Goal: Information Seeking & Learning: Learn about a topic

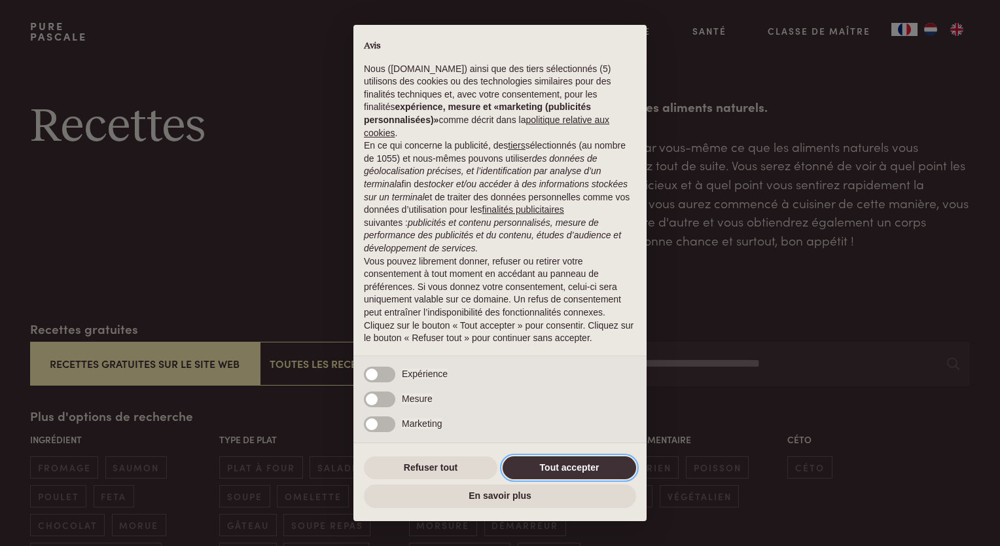
click at [558, 465] on button "Tout accepter" at bounding box center [570, 468] width 134 height 24
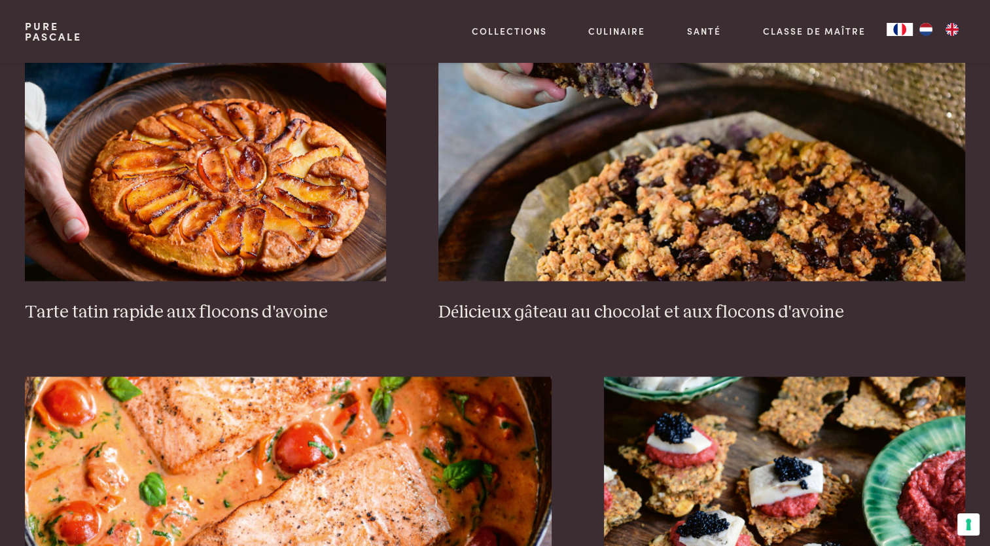
scroll to position [2121, 0]
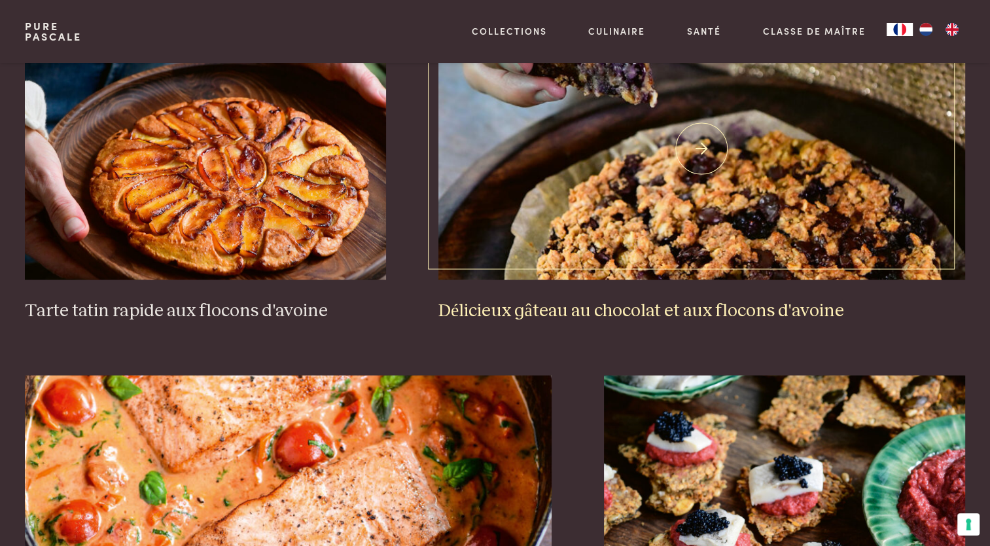
click at [549, 308] on h3 "Délicieux gâteau au chocolat et aux flocons d'avoine" at bounding box center [702, 311] width 527 height 23
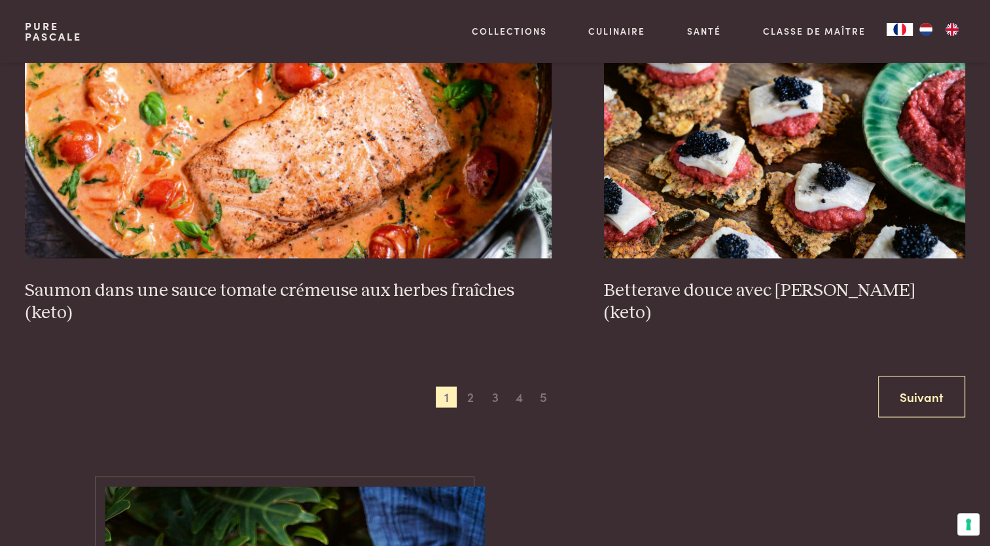
scroll to position [2500, 0]
click at [473, 391] on span "2" at bounding box center [470, 396] width 21 height 21
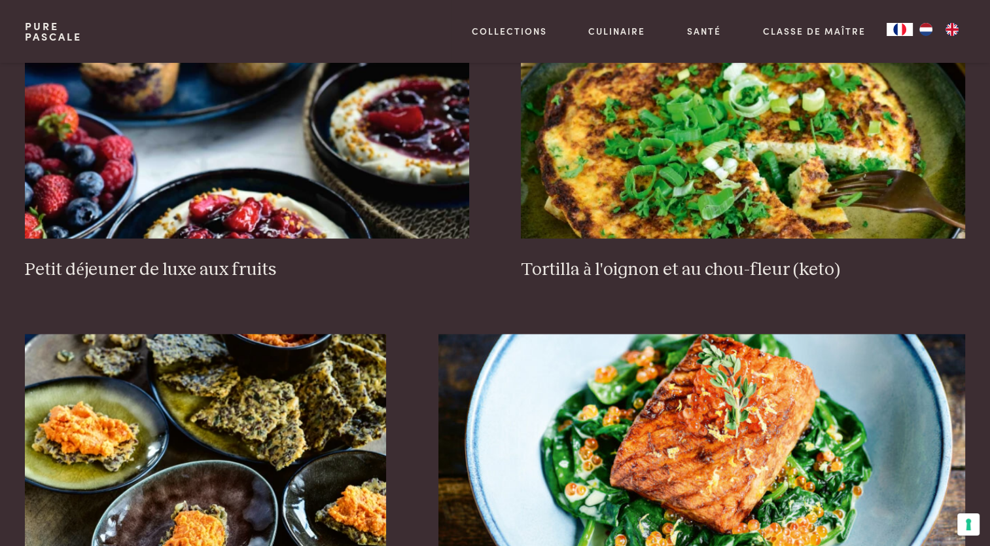
scroll to position [1807, 0]
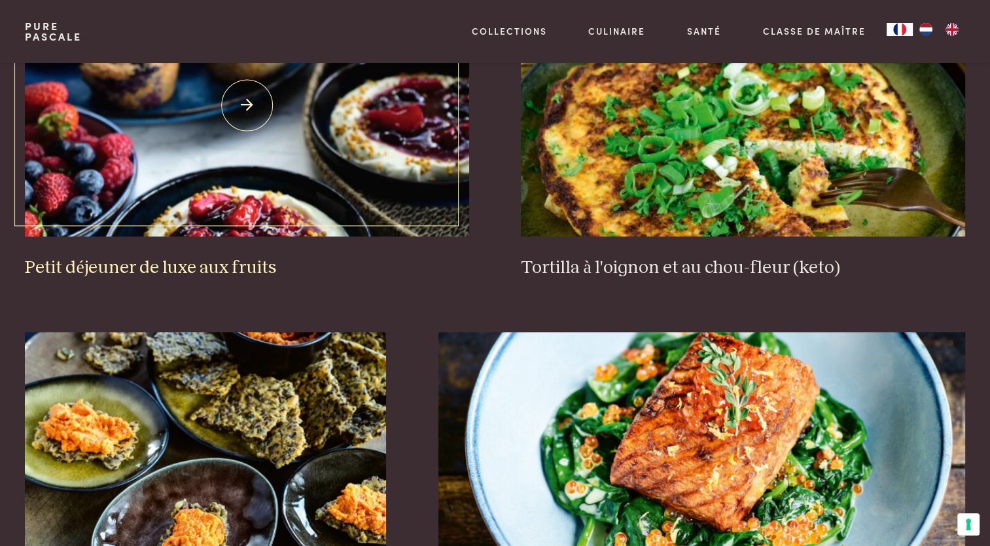
click at [322, 169] on img at bounding box center [247, 105] width 444 height 262
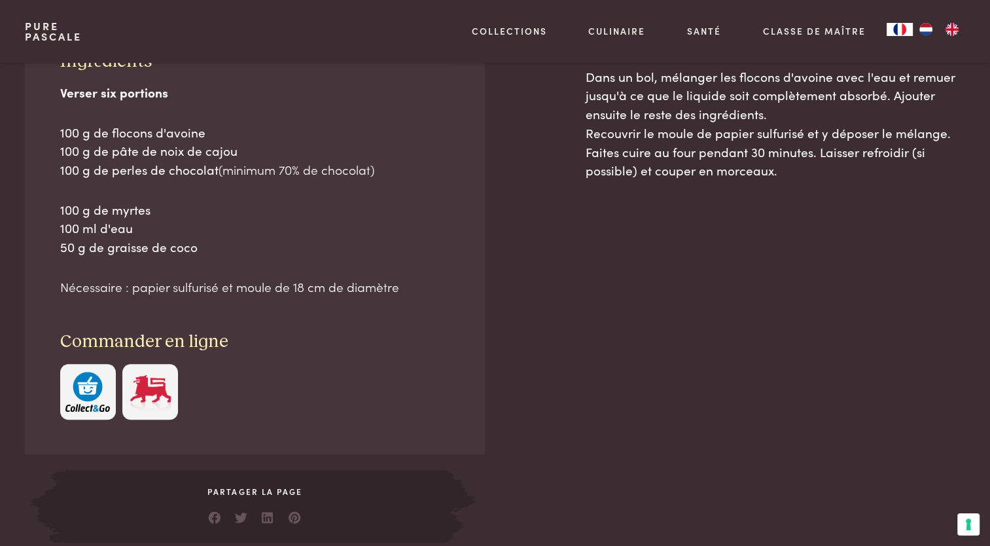
scroll to position [732, 0]
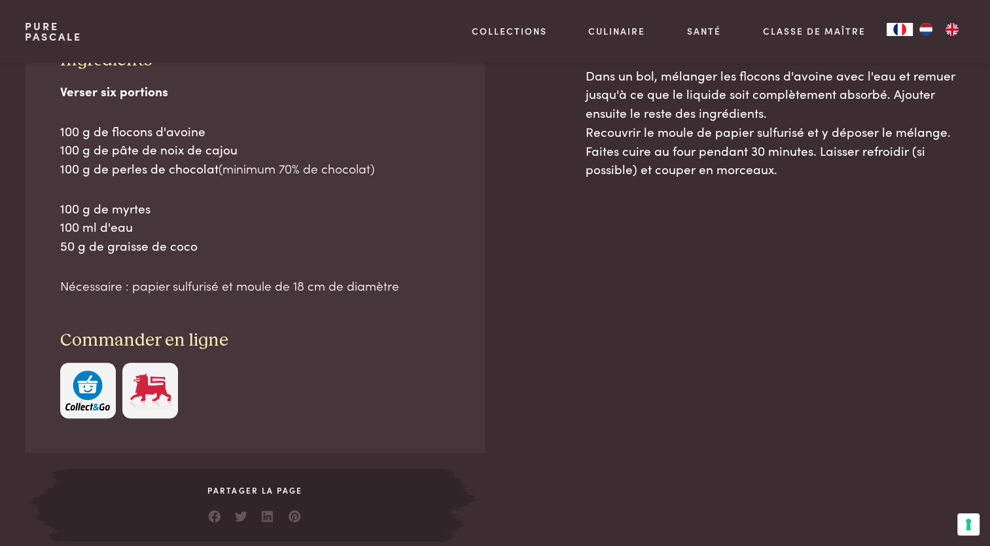
click at [83, 394] on img "button" at bounding box center [87, 390] width 45 height 40
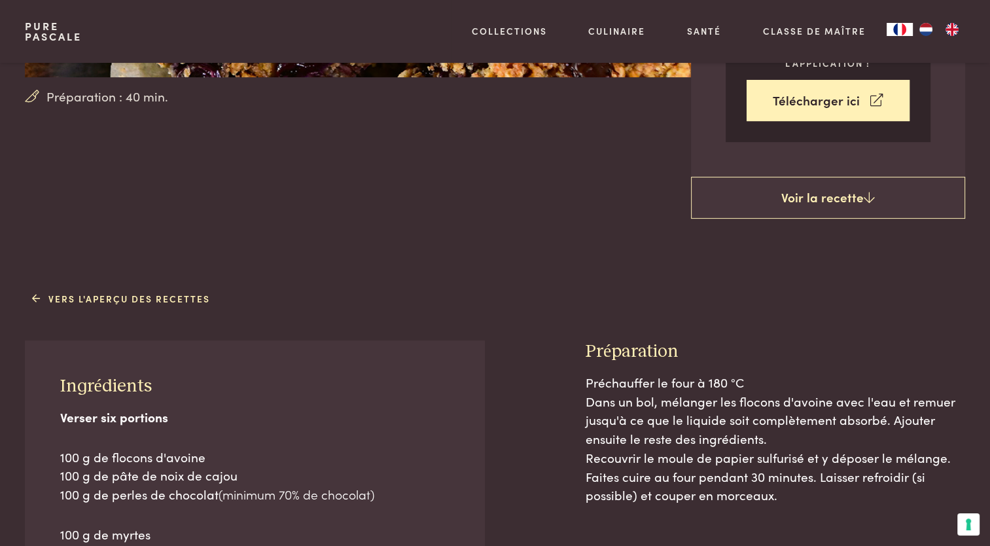
scroll to position [405, 0]
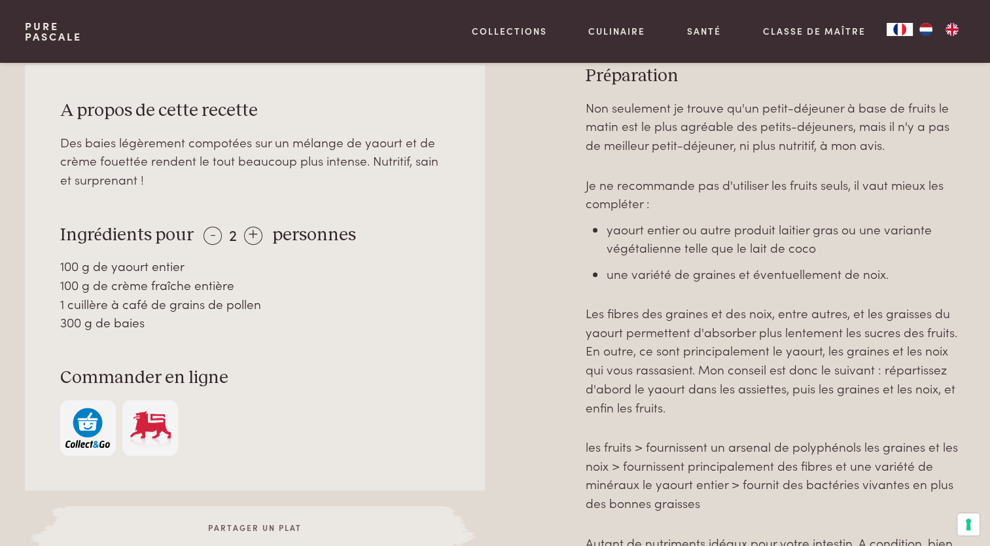
scroll to position [631, 0]
